Goal: Task Accomplishment & Management: Use online tool/utility

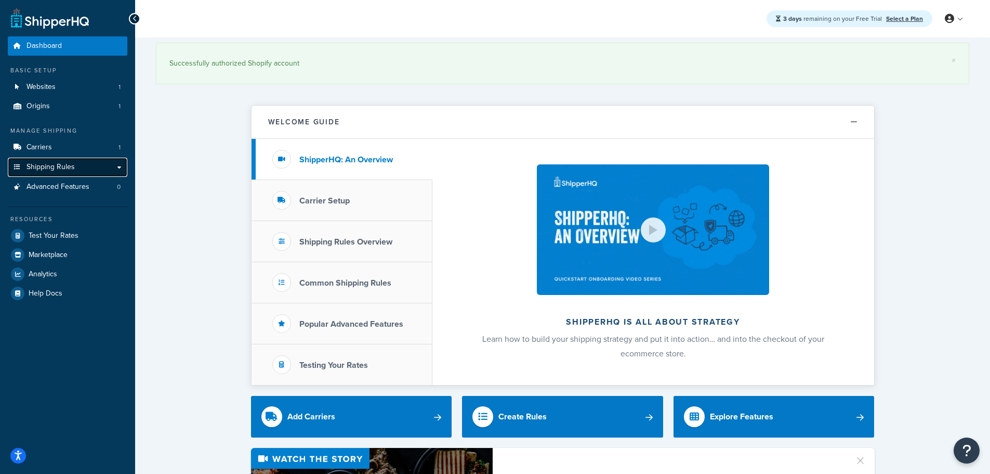
click at [120, 169] on link "Shipping Rules" at bounding box center [68, 167] width 120 height 19
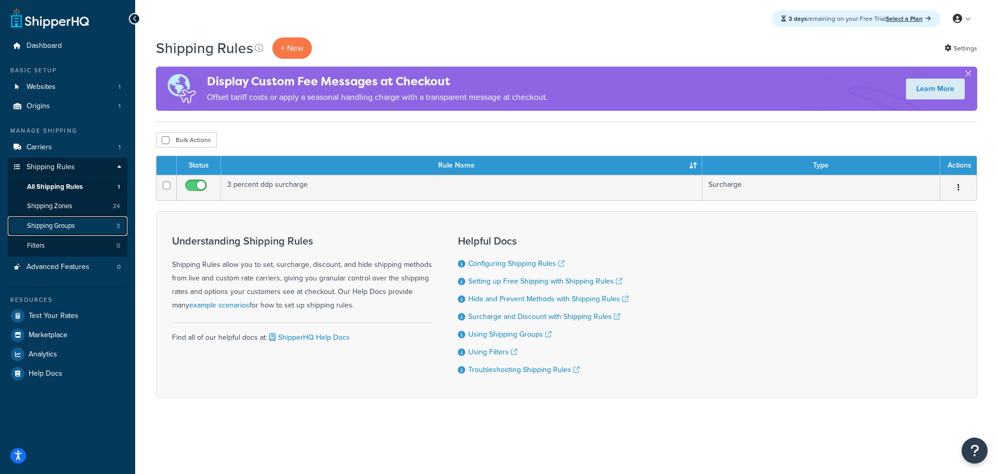
click at [73, 226] on span "Shipping Groups" at bounding box center [51, 225] width 48 height 9
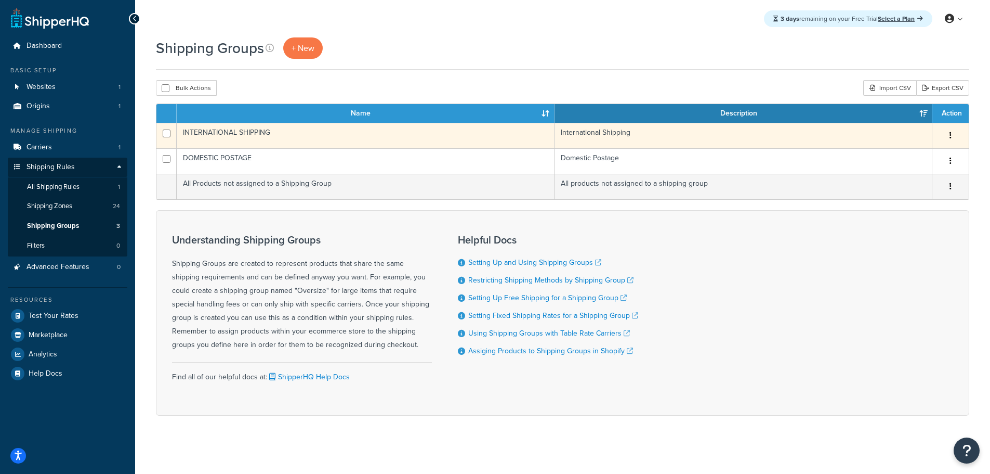
click at [951, 134] on icon "button" at bounding box center [951, 135] width 2 height 7
click at [922, 151] on link "Edit" at bounding box center [909, 156] width 82 height 21
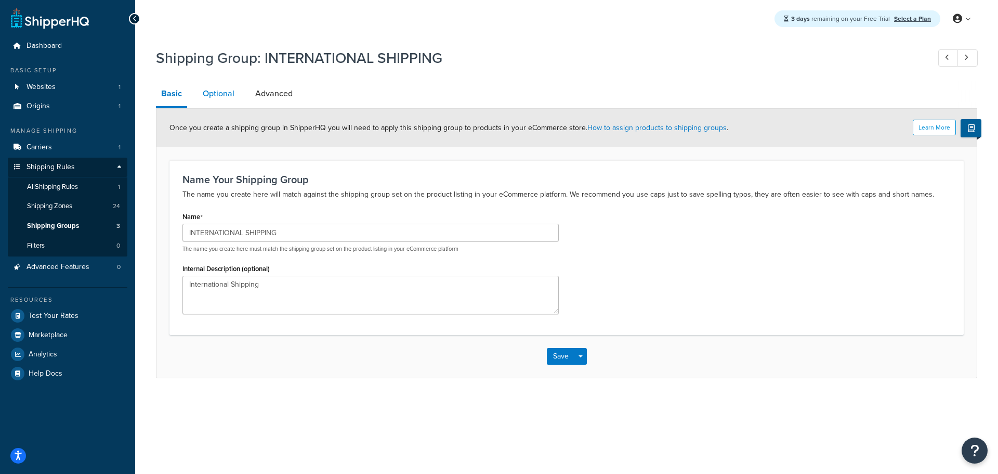
click at [228, 93] on link "Optional" at bounding box center [219, 93] width 42 height 25
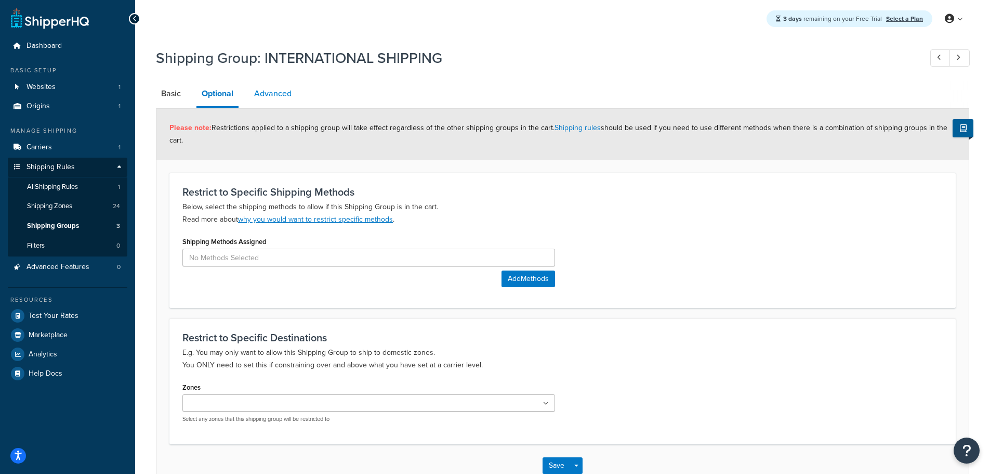
click at [279, 101] on link "Advanced" at bounding box center [273, 93] width 48 height 25
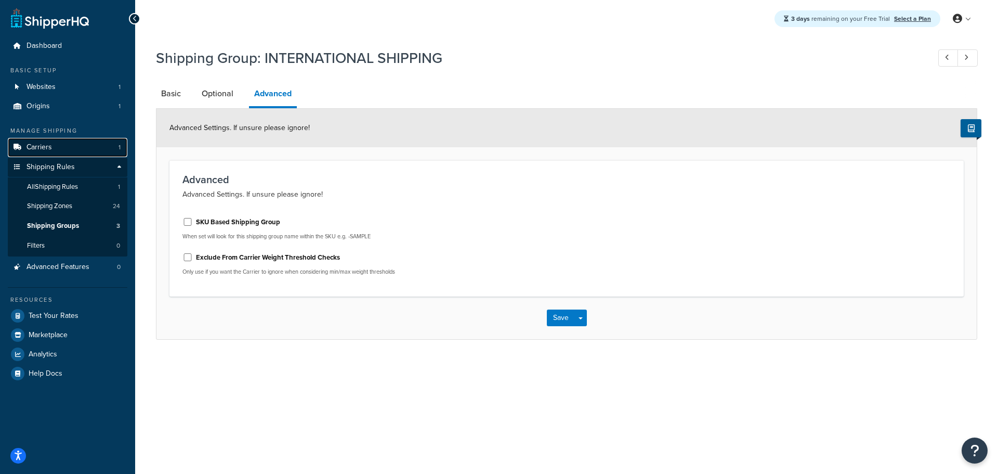
click at [51, 146] on link "Carriers 1" at bounding box center [68, 147] width 120 height 19
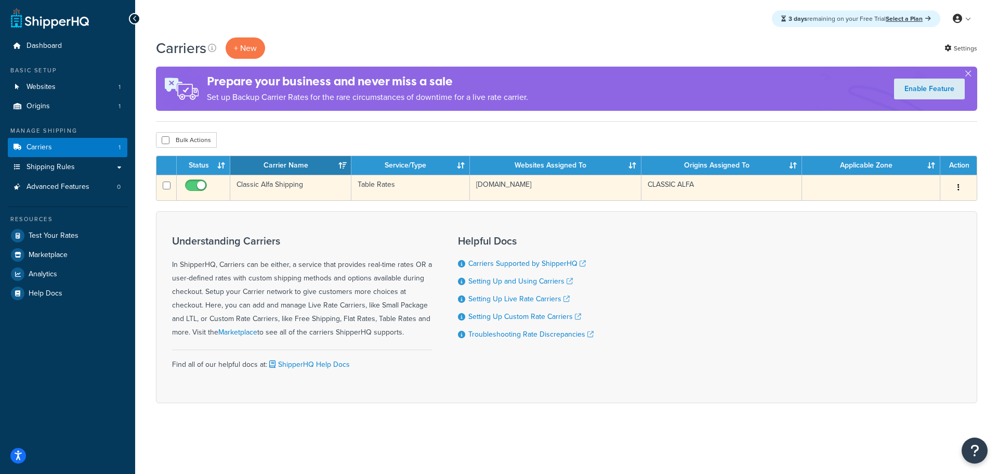
click at [960, 186] on button "button" at bounding box center [958, 187] width 15 height 17
click at [904, 205] on link "Edit" at bounding box center [916, 208] width 82 height 21
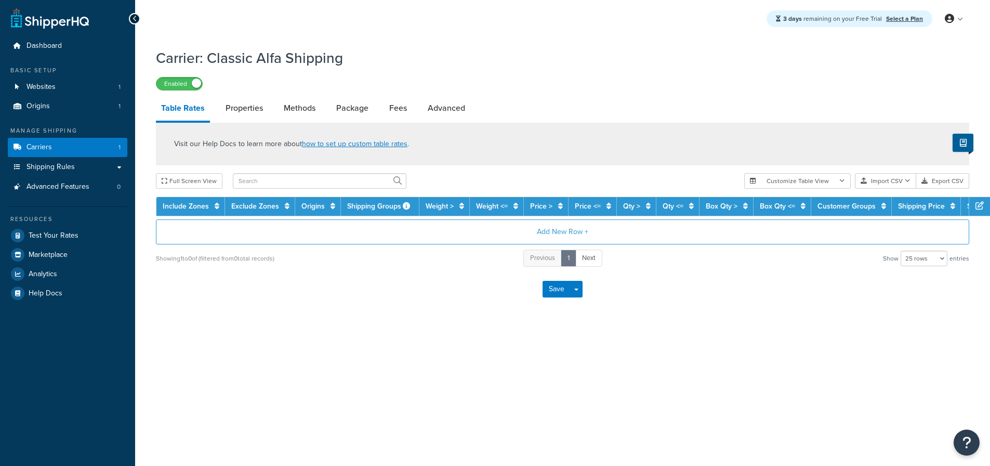
select select "25"
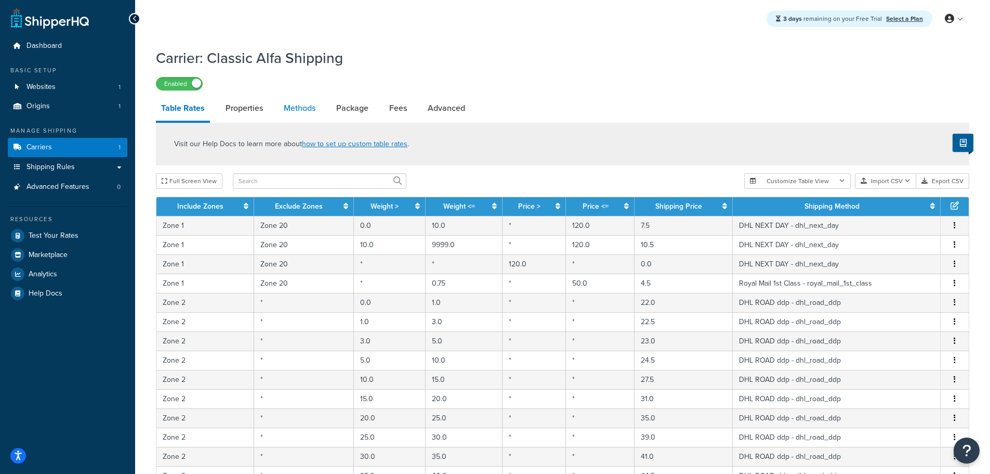
click at [297, 110] on link "Methods" at bounding box center [300, 108] width 42 height 25
select select "25"
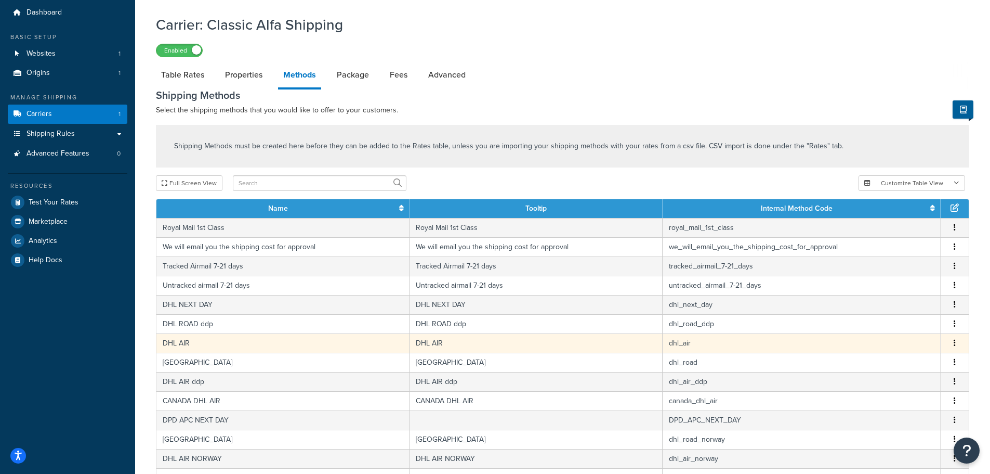
scroll to position [52, 0]
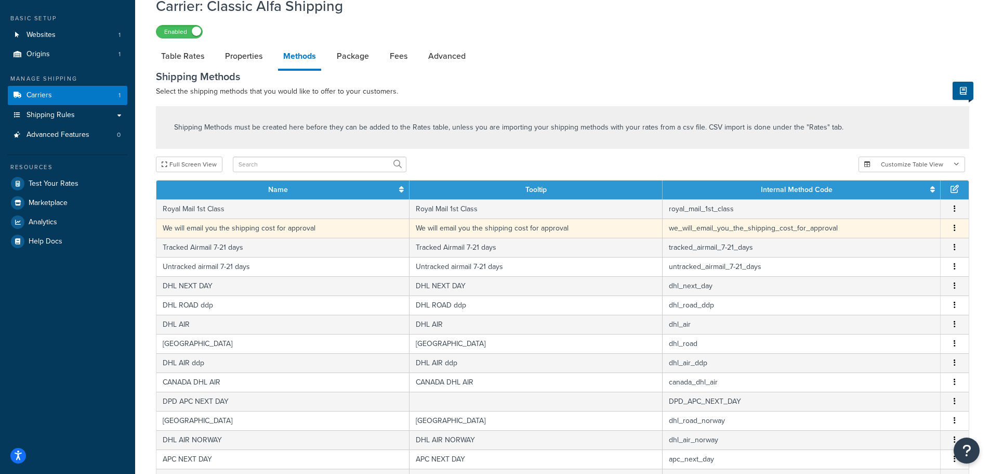
click at [955, 229] on icon "button" at bounding box center [955, 227] width 2 height 7
click at [898, 215] on div "Edit" at bounding box center [902, 217] width 74 height 21
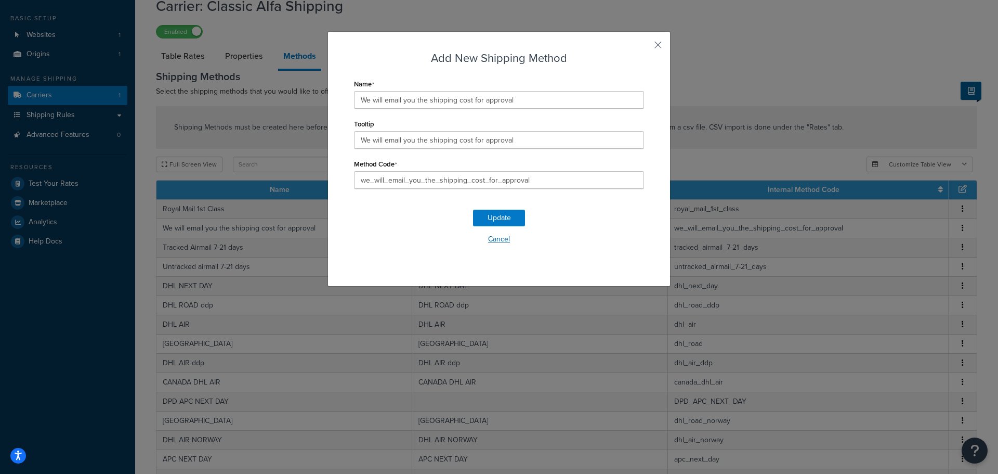
click at [497, 238] on button "Cancel" at bounding box center [499, 239] width 290 height 16
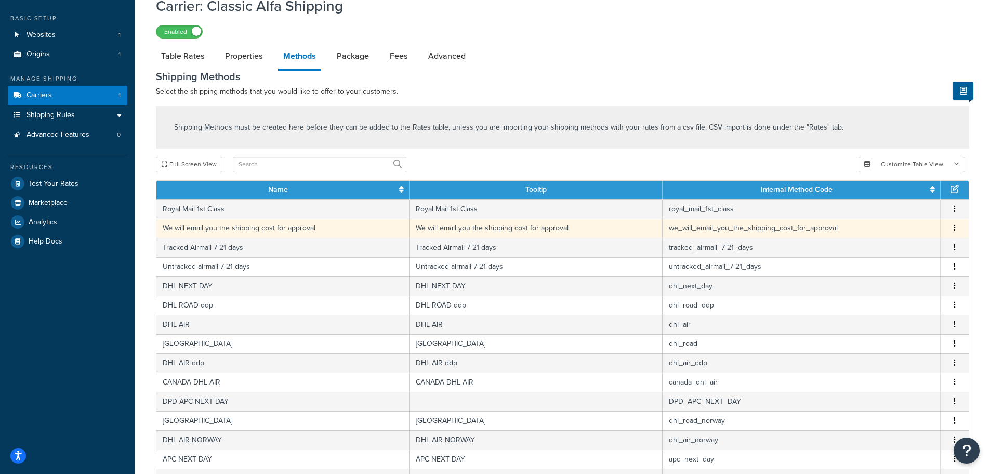
click at [488, 227] on td "We will email you the shipping cost for approval" at bounding box center [536, 227] width 253 height 19
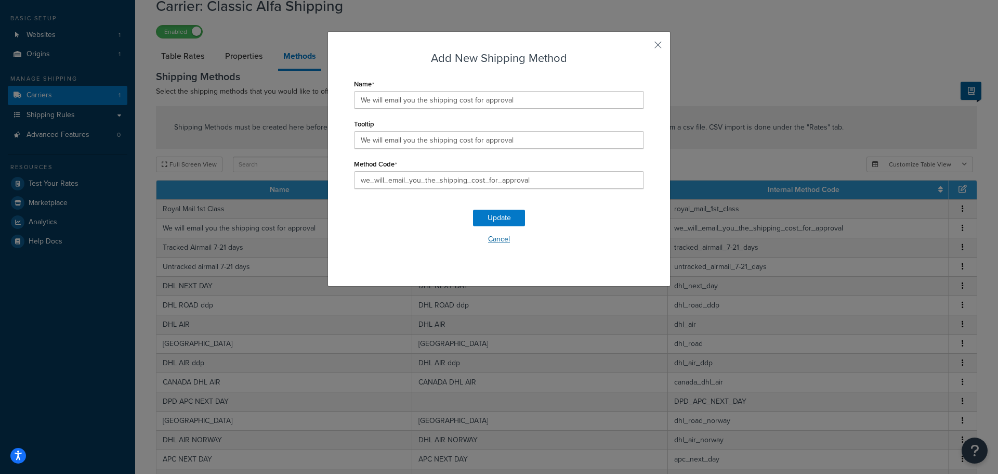
click at [491, 239] on button "Cancel" at bounding box center [499, 239] width 290 height 16
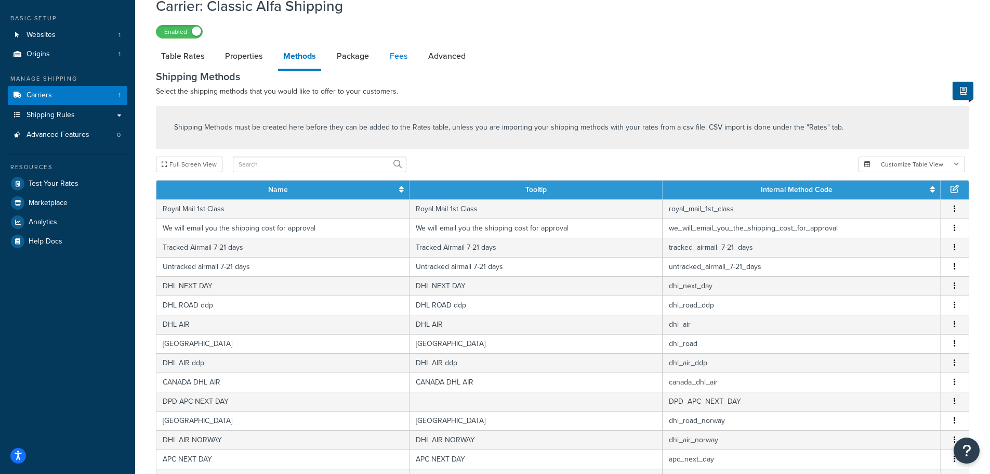
click at [395, 59] on link "Fees" at bounding box center [399, 56] width 28 height 25
select select "AFTER"
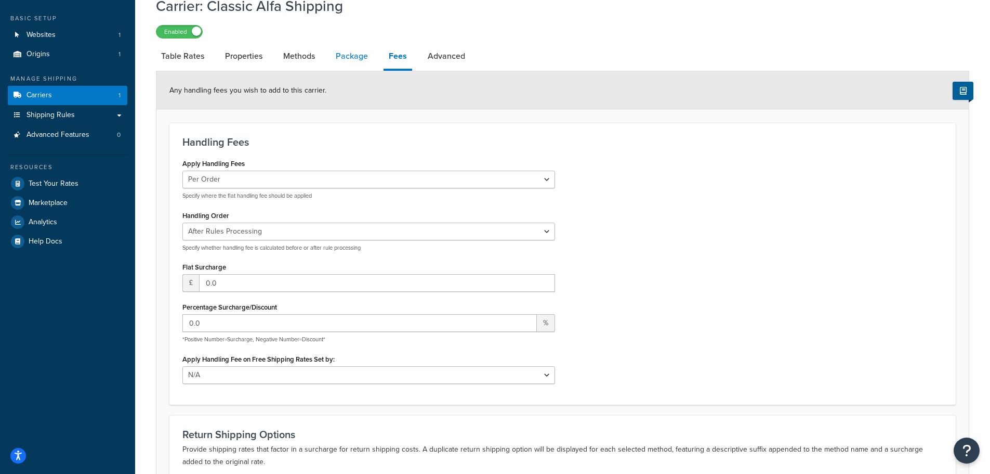
click at [359, 56] on link "Package" at bounding box center [352, 56] width 43 height 25
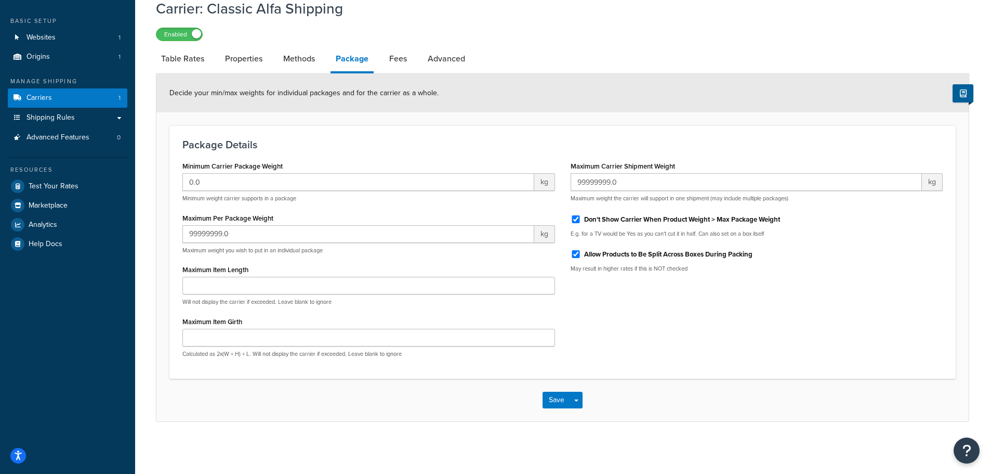
scroll to position [50, 0]
click at [432, 59] on link "Advanced" at bounding box center [447, 58] width 48 height 25
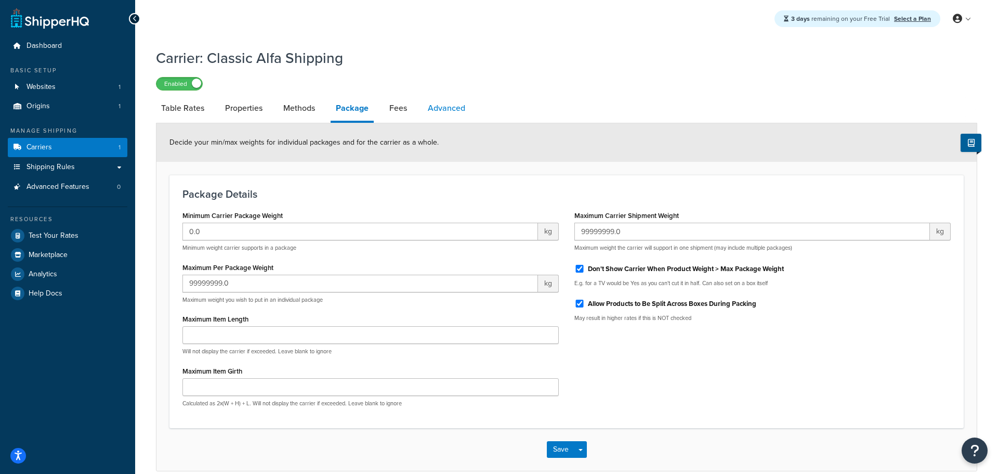
select select "false"
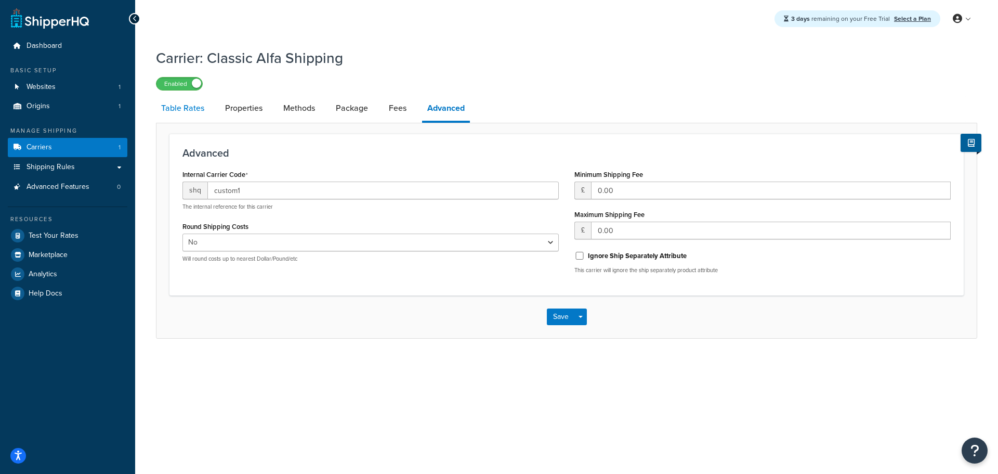
click at [194, 113] on link "Table Rates" at bounding box center [183, 108] width 54 height 25
select select "25"
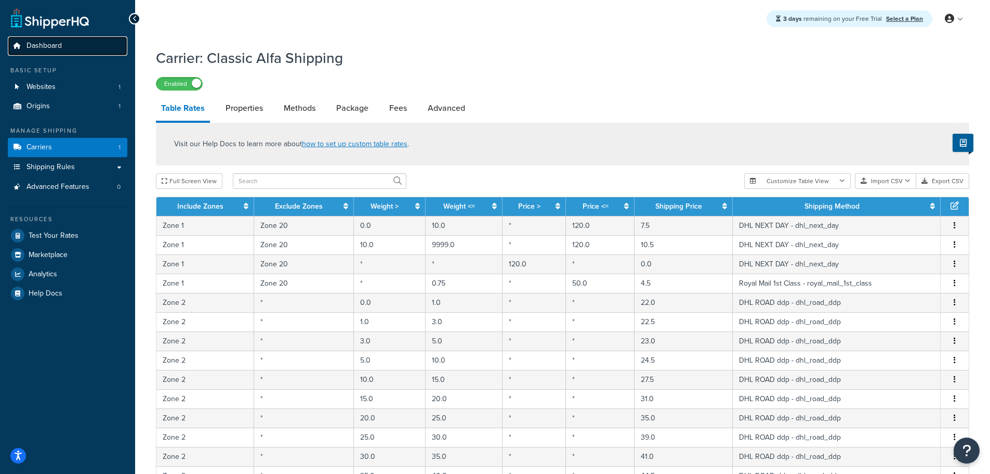
click at [33, 45] on span "Dashboard" at bounding box center [44, 46] width 35 height 9
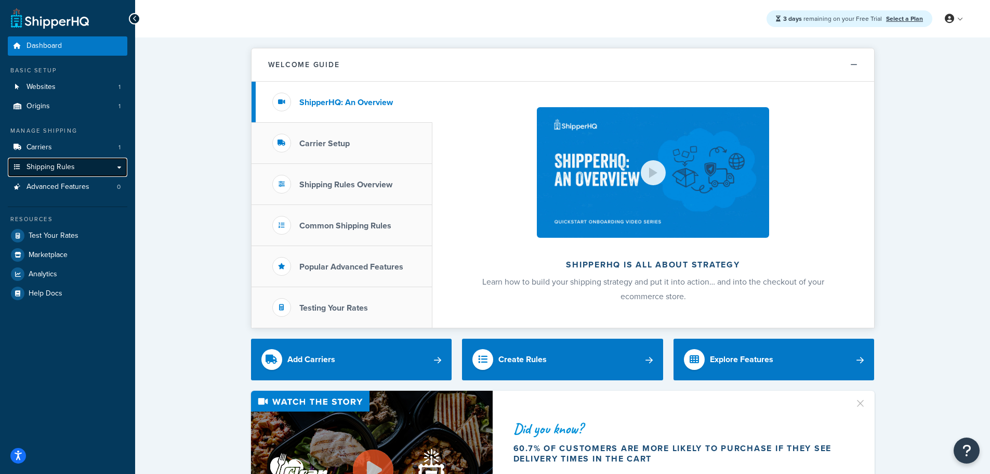
click at [64, 166] on span "Shipping Rules" at bounding box center [51, 167] width 48 height 9
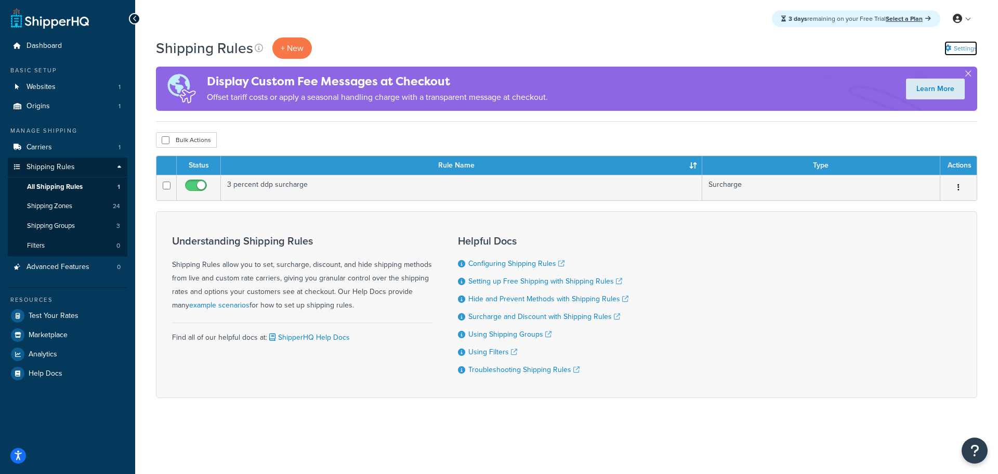
click at [950, 49] on icon at bounding box center [948, 48] width 7 height 7
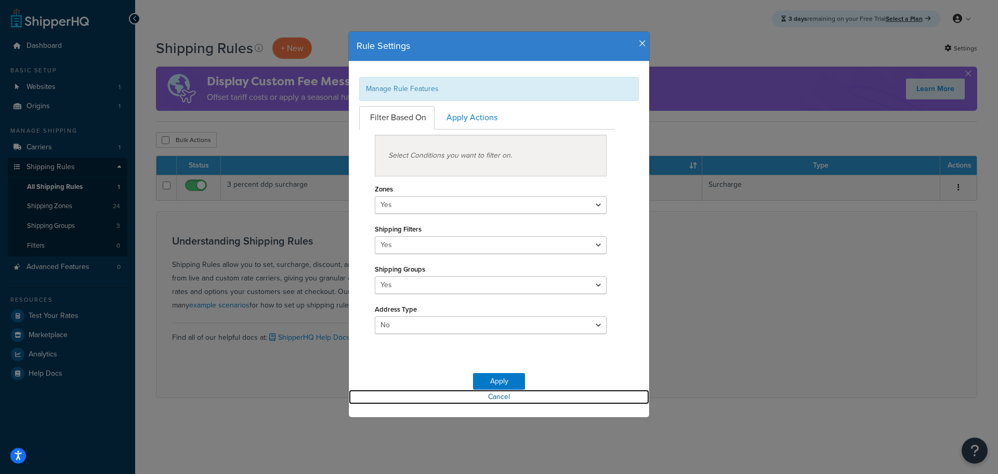
click at [499, 396] on link "Cancel" at bounding box center [499, 396] width 300 height 15
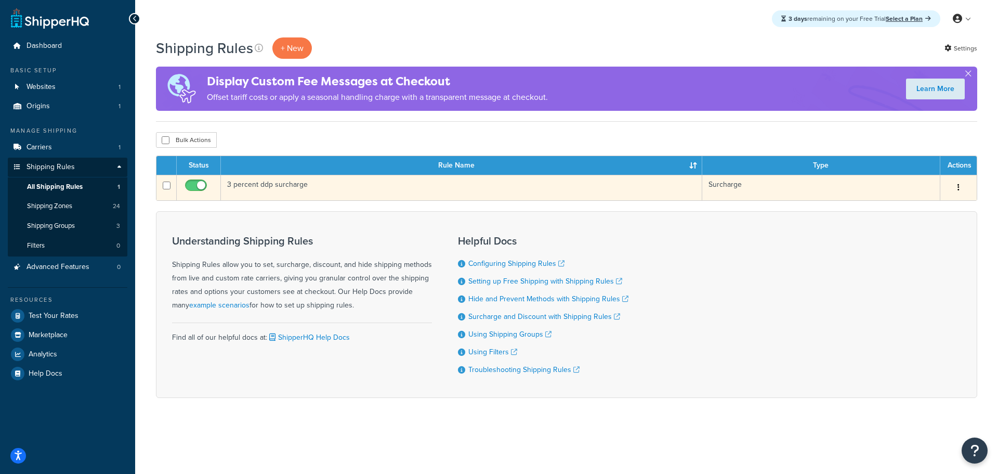
click at [277, 185] on td "3 percent ddp surcharge" at bounding box center [461, 187] width 481 height 25
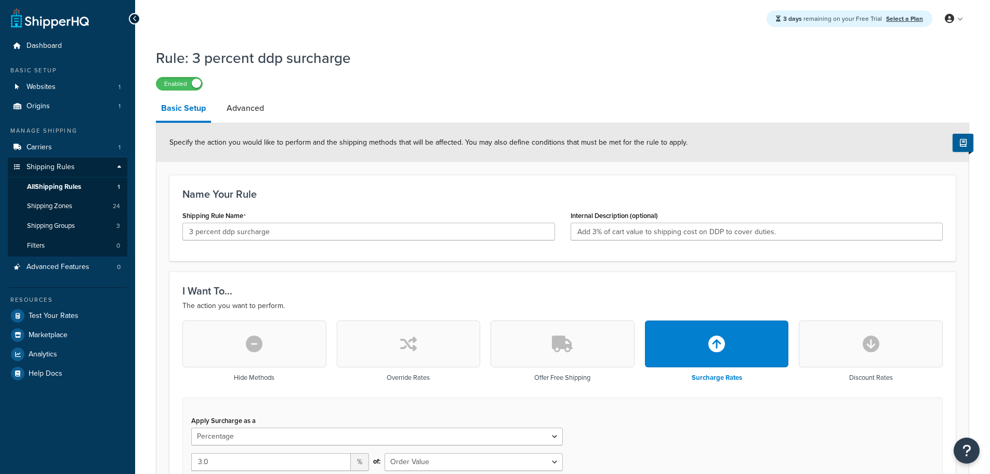
select select "PERCENTAGE"
select select "ORDER"
click at [43, 46] on span "Dashboard" at bounding box center [44, 46] width 35 height 9
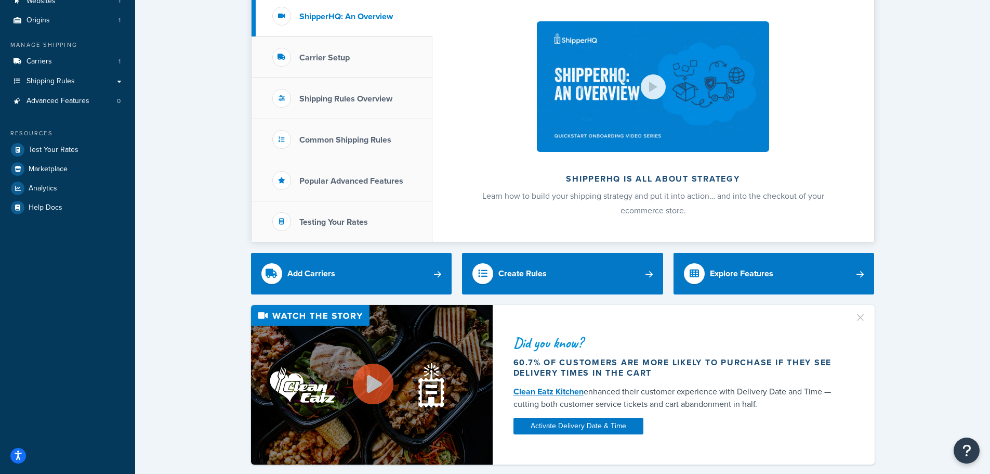
scroll to position [104, 0]
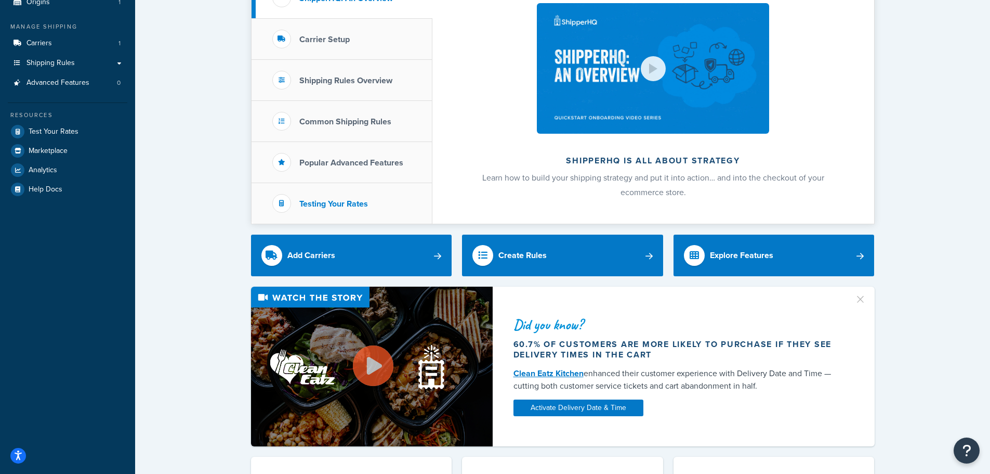
click at [343, 200] on h3 "Testing Your Rates" at bounding box center [333, 203] width 69 height 9
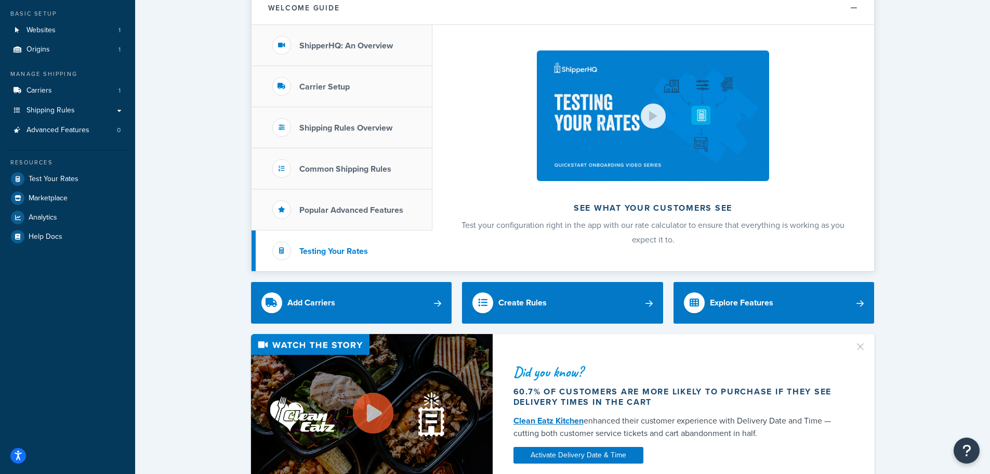
scroll to position [0, 0]
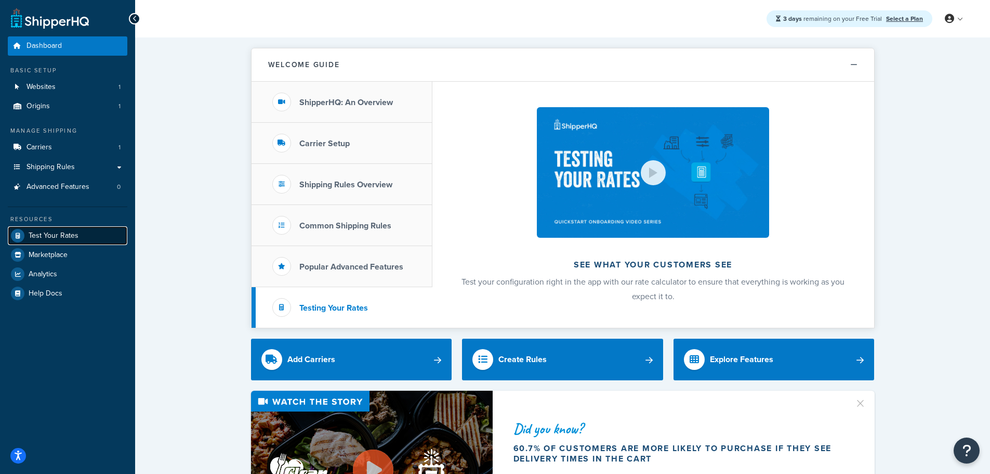
click at [49, 234] on span "Test Your Rates" at bounding box center [54, 235] width 50 height 9
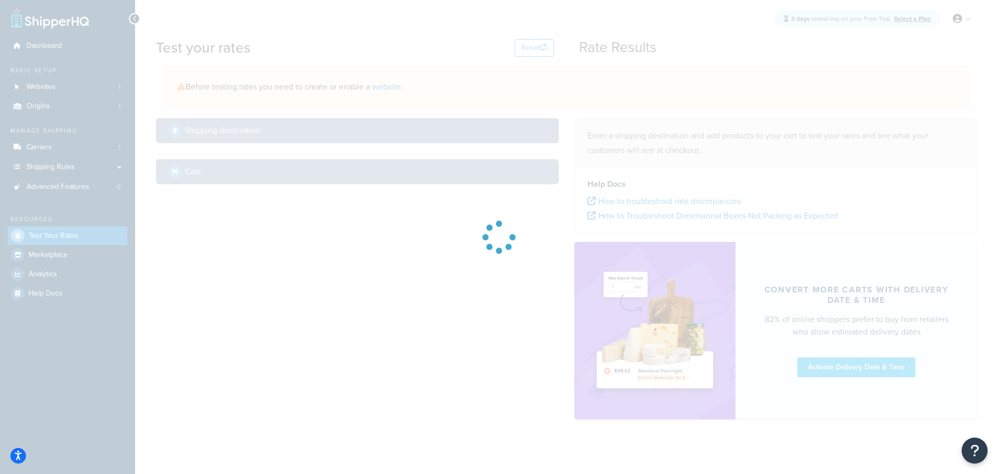
select select "[GEOGRAPHIC_DATA]"
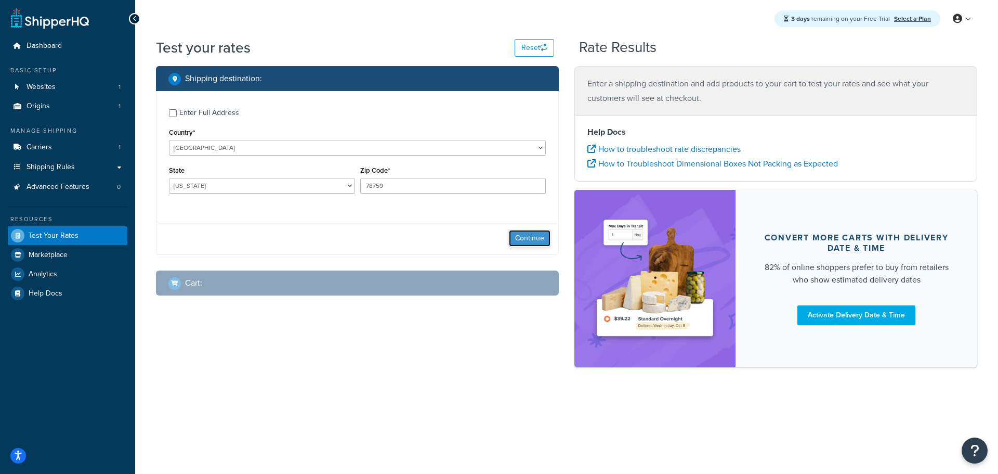
click at [525, 232] on button "Continue" at bounding box center [530, 238] width 42 height 17
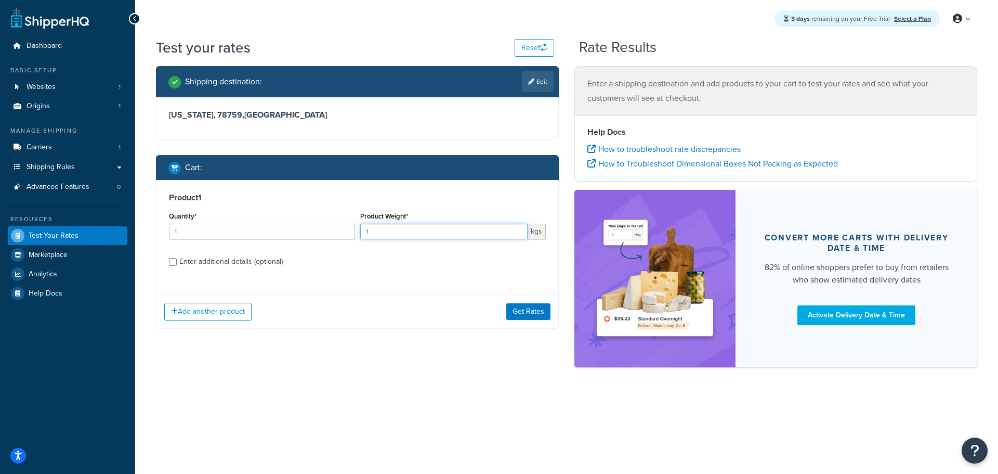
drag, startPoint x: 410, startPoint y: 233, endPoint x: 344, endPoint y: 232, distance: 66.6
click at [344, 232] on div "Quantity* 1 Product Weight* 1 kgs" at bounding box center [357, 228] width 382 height 38
type input "6200"
click at [531, 311] on button "Get Rates" at bounding box center [528, 311] width 44 height 17
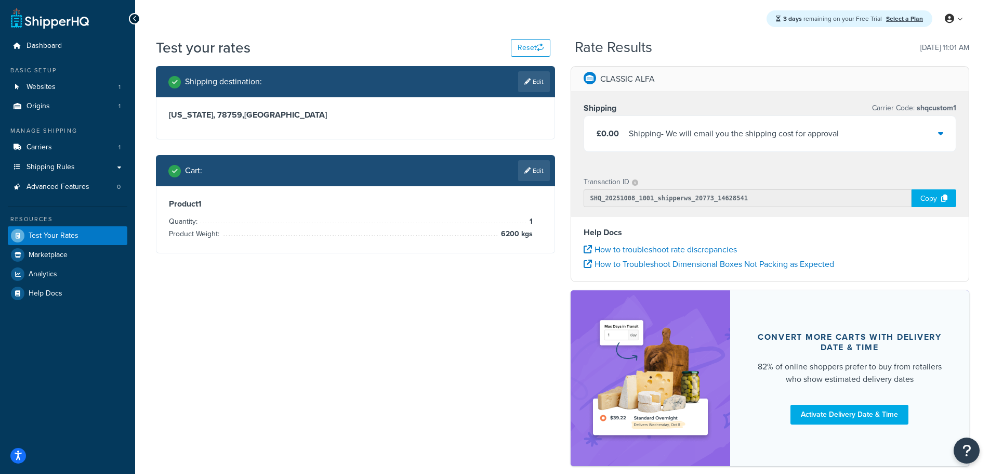
click at [941, 131] on icon at bounding box center [940, 133] width 5 height 8
